Goal: Navigation & Orientation: Find specific page/section

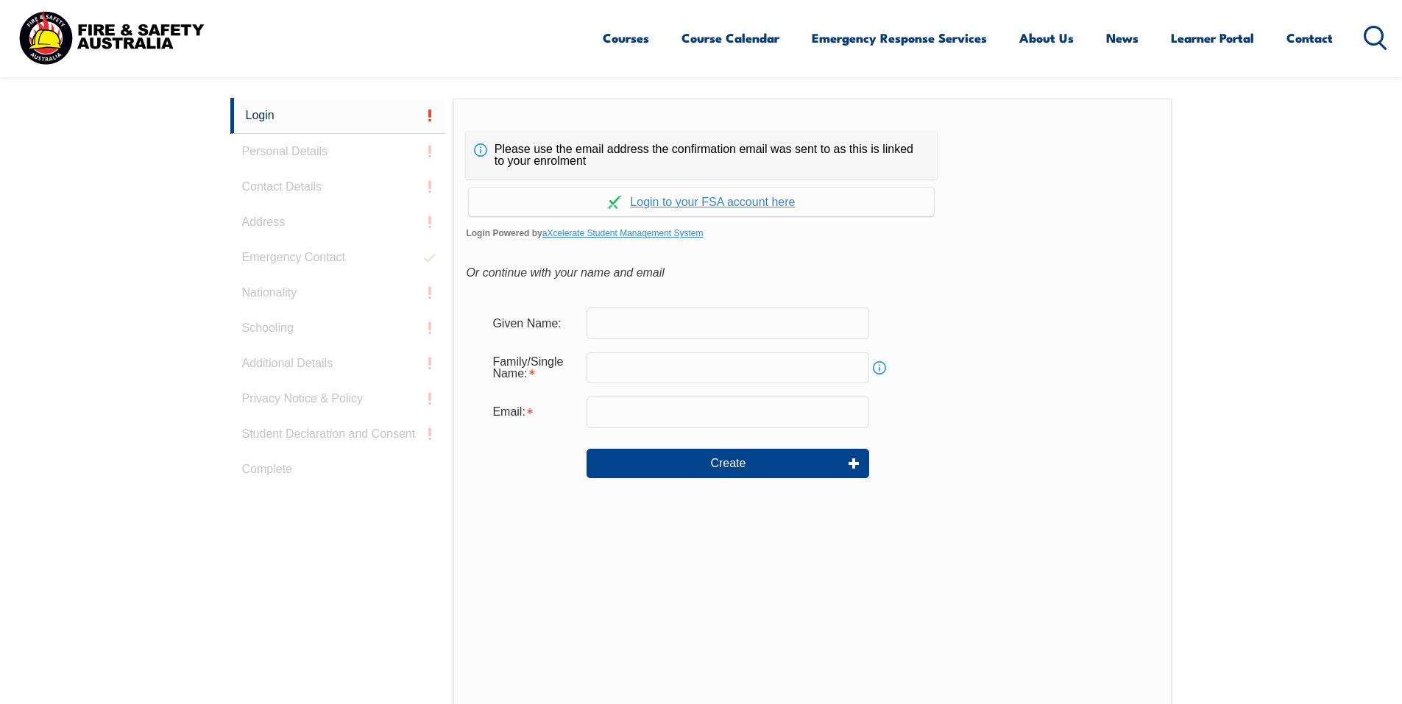
scroll to position [392, 0]
click at [711, 202] on link "Continue with aXcelerate" at bounding box center [701, 201] width 465 height 29
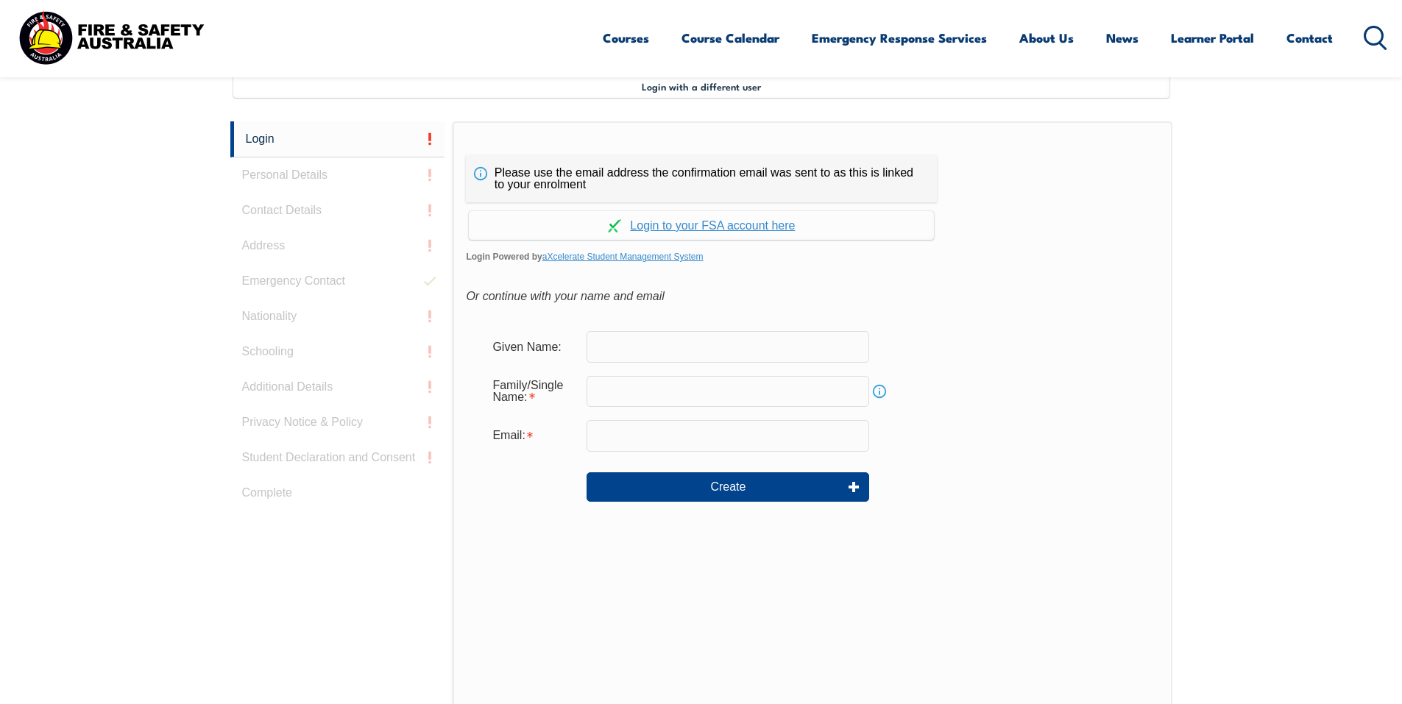
scroll to position [401, 0]
click at [1198, 38] on link "Learner Portal" at bounding box center [1212, 37] width 83 height 39
